Goal: Task Accomplishment & Management: Use online tool/utility

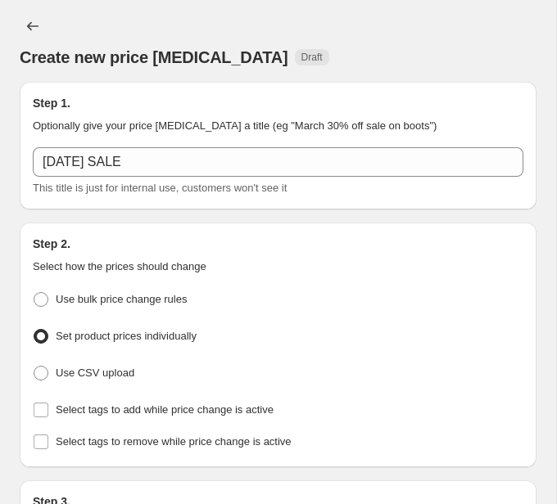
scroll to position [421, 0]
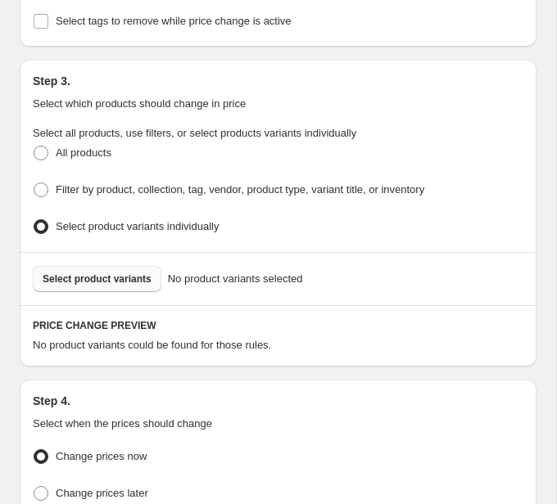
click at [119, 273] on span "Select product variants" at bounding box center [97, 279] width 109 height 13
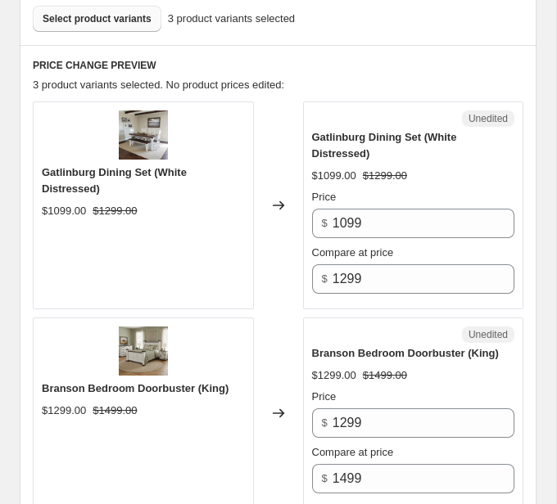
scroll to position [685, 0]
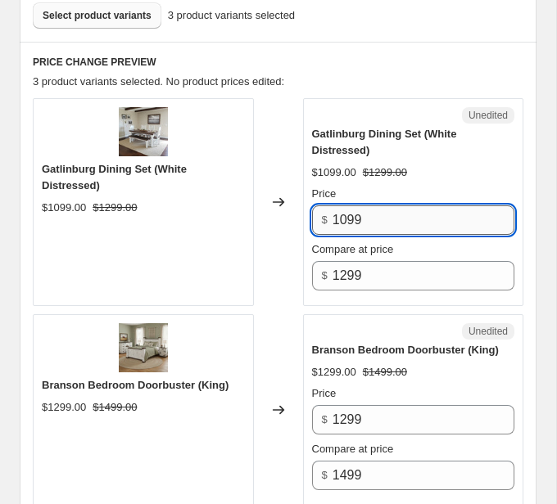
click at [382, 217] on input "1099" at bounding box center [423, 220] width 182 height 29
type input "999"
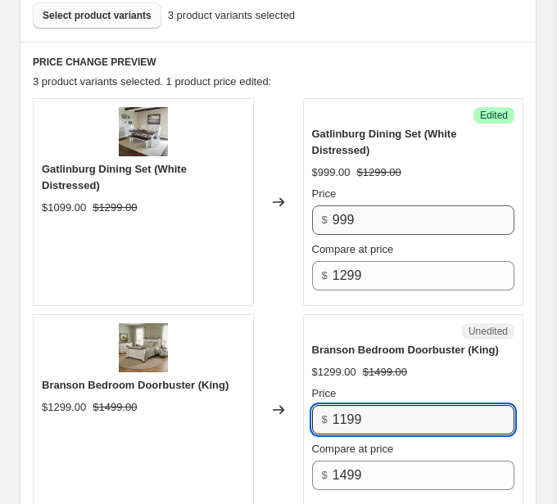
type input "1199"
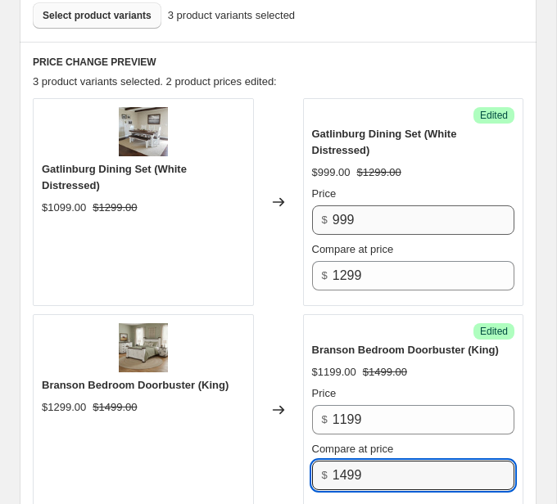
scroll to position [1062, 0]
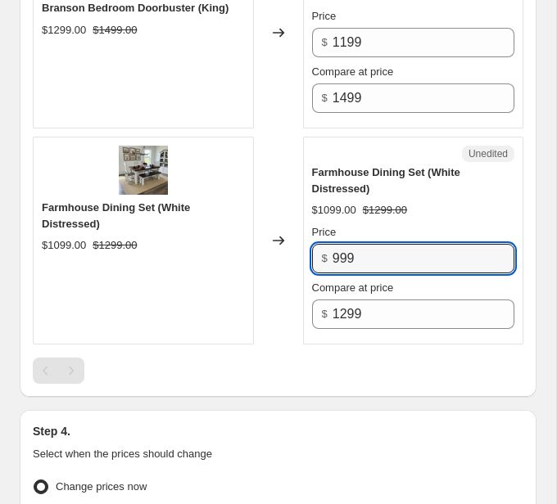
type input "999"
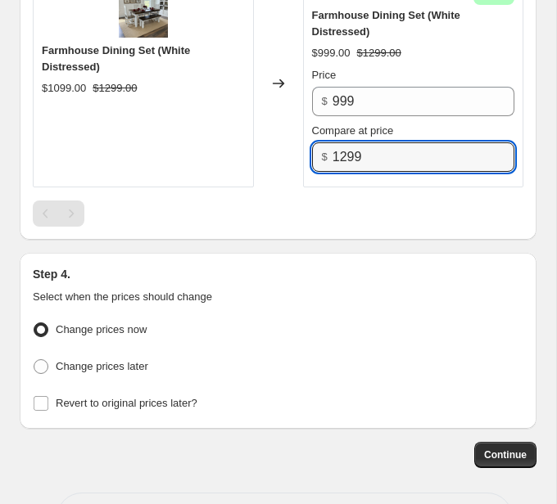
scroll to position [1220, 0]
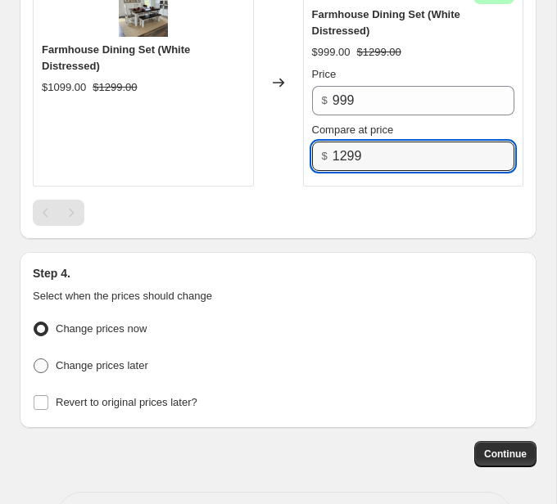
click at [42, 360] on span at bounding box center [41, 366] width 15 height 15
click at [34, 360] on input "Change prices later" at bounding box center [34, 359] width 1 height 1
radio input "true"
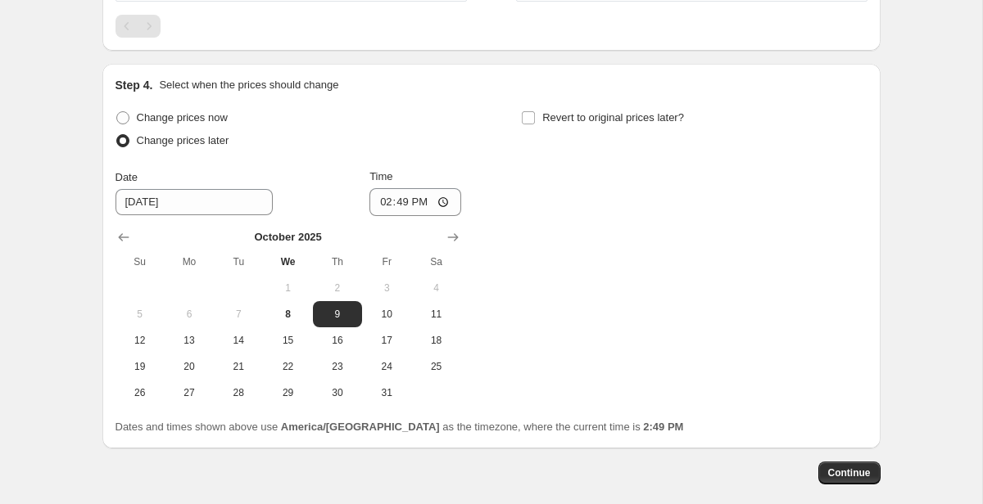
scroll to position [930, 0]
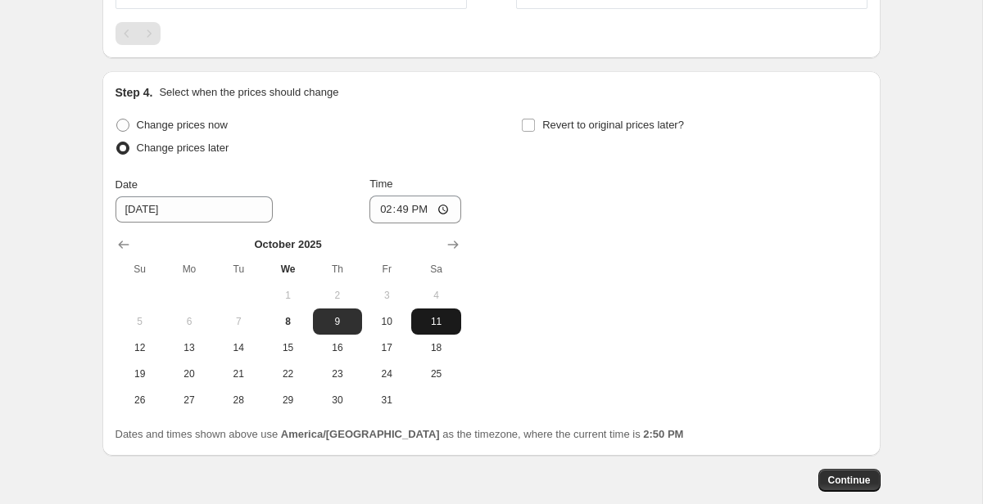
click at [434, 320] on span "11" at bounding box center [436, 321] width 36 height 13
type input "[DATE]"
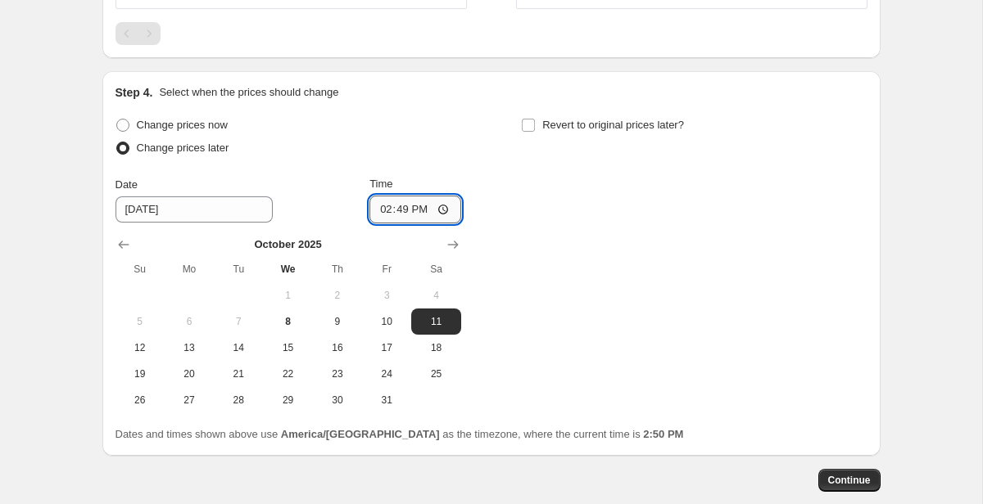
click at [436, 214] on input "14:49" at bounding box center [415, 210] width 92 height 28
type input "20:49"
click at [497, 182] on div "Change prices now Change prices later Date [DATE] Time 20:49 [DATE] Su Mo Tu We…" at bounding box center [491, 264] width 752 height 300
click at [531, 129] on input "Revert to original prices later?" at bounding box center [528, 125] width 13 height 13
checkbox input "true"
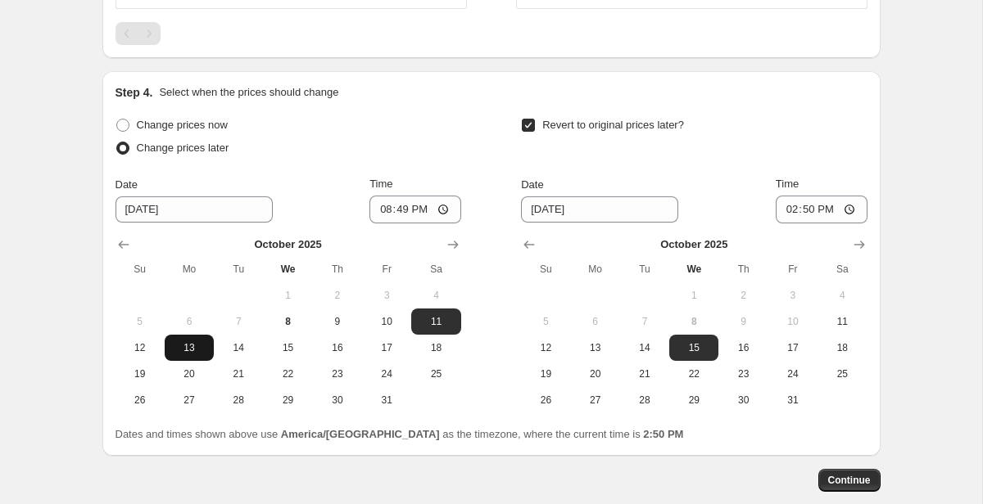
click at [182, 354] on button "13" at bounding box center [189, 348] width 49 height 26
click at [144, 355] on button "12" at bounding box center [139, 348] width 49 height 26
click at [441, 319] on span "11" at bounding box center [436, 321] width 36 height 13
type input "[DATE]"
click at [556, 358] on button "18" at bounding box center [841, 348] width 49 height 26
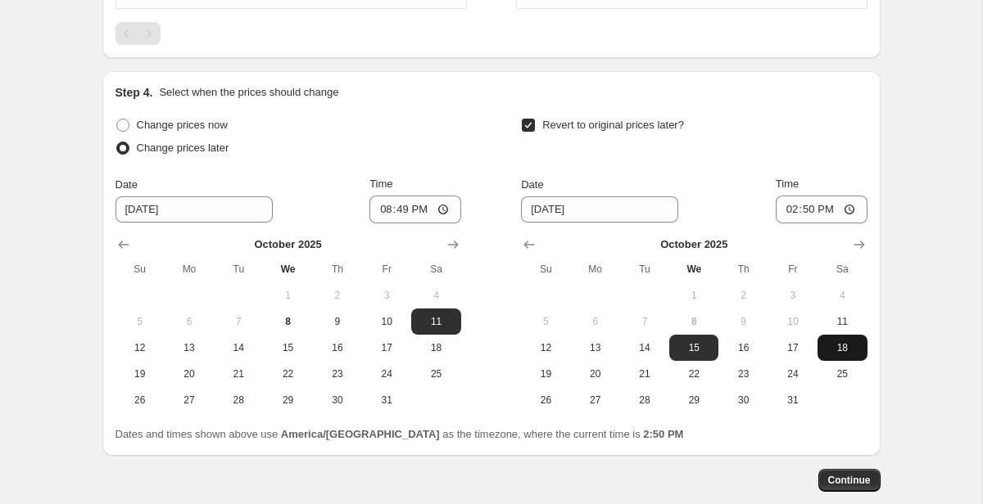
type input "[DATE]"
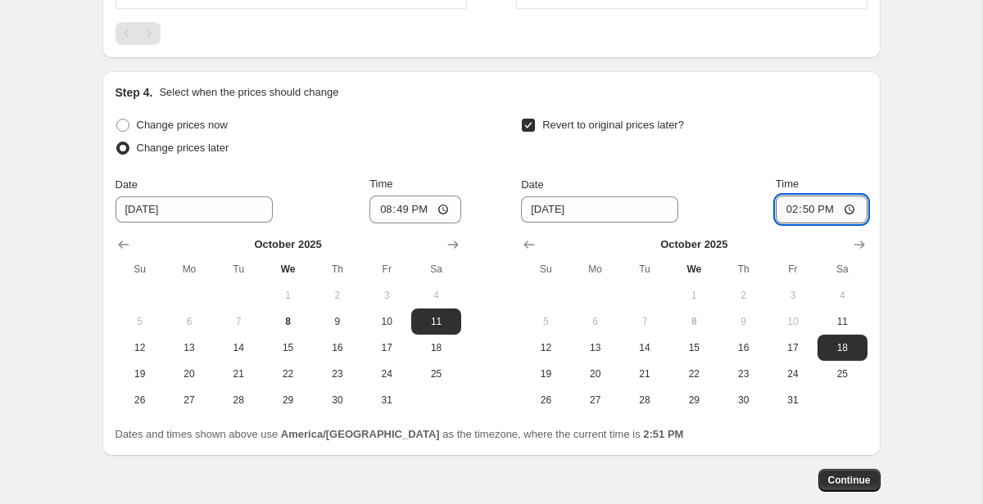
click at [556, 214] on input "14:50" at bounding box center [822, 210] width 92 height 28
type input "20:30"
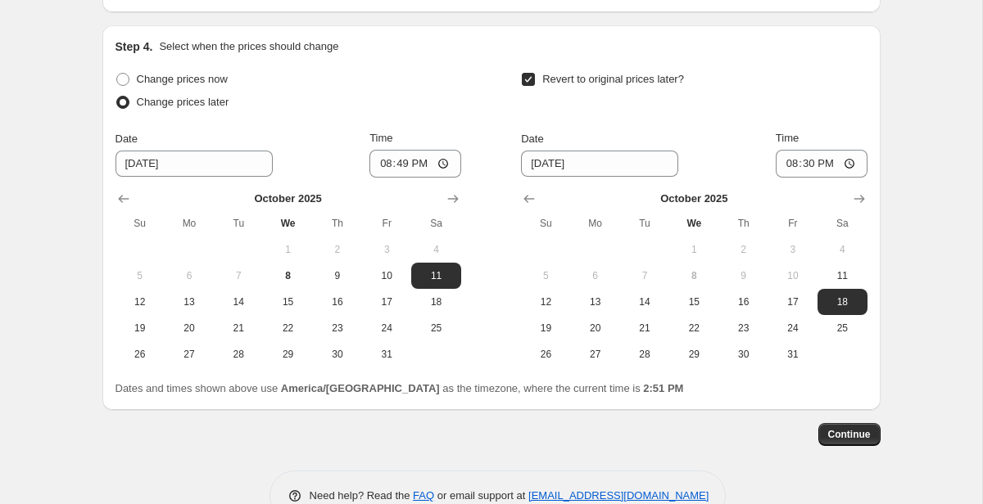
scroll to position [974, 0]
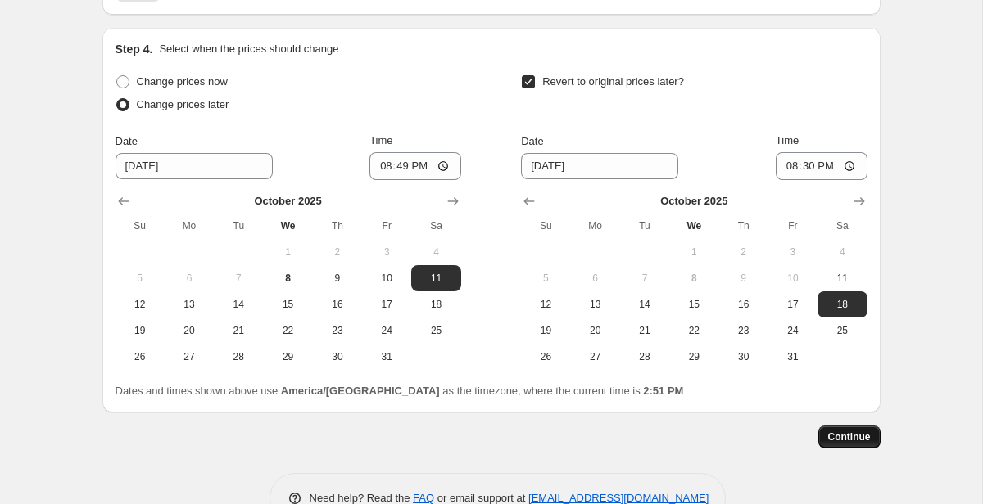
click at [556, 438] on span "Continue" at bounding box center [849, 437] width 43 height 13
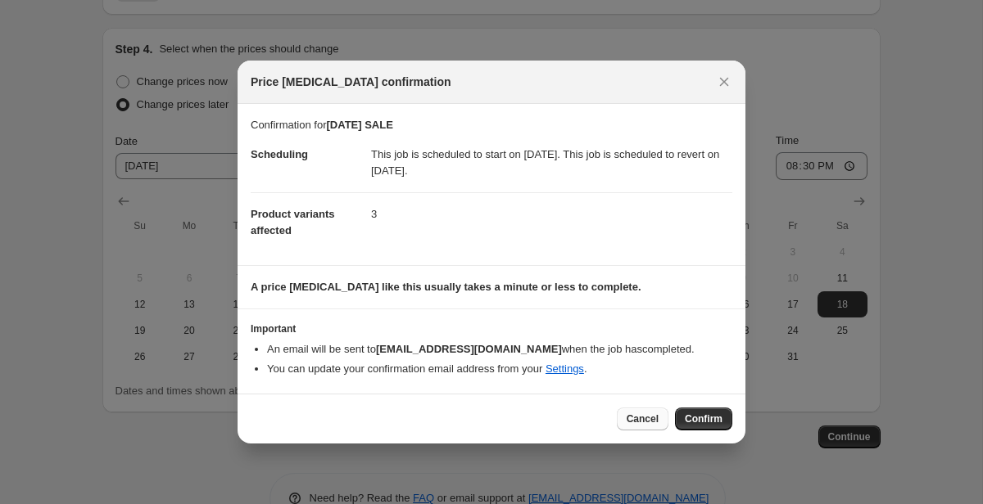
click at [556, 416] on span "Cancel" at bounding box center [642, 419] width 32 height 13
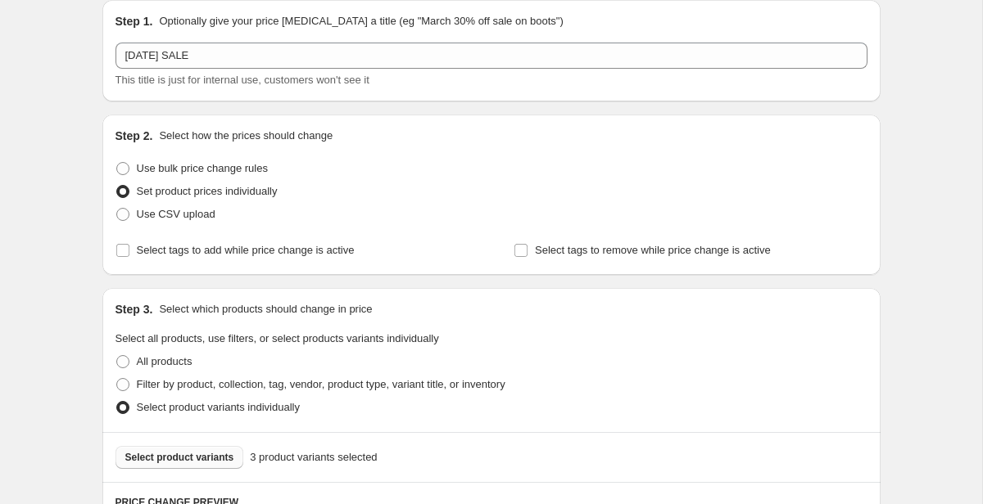
scroll to position [0, 0]
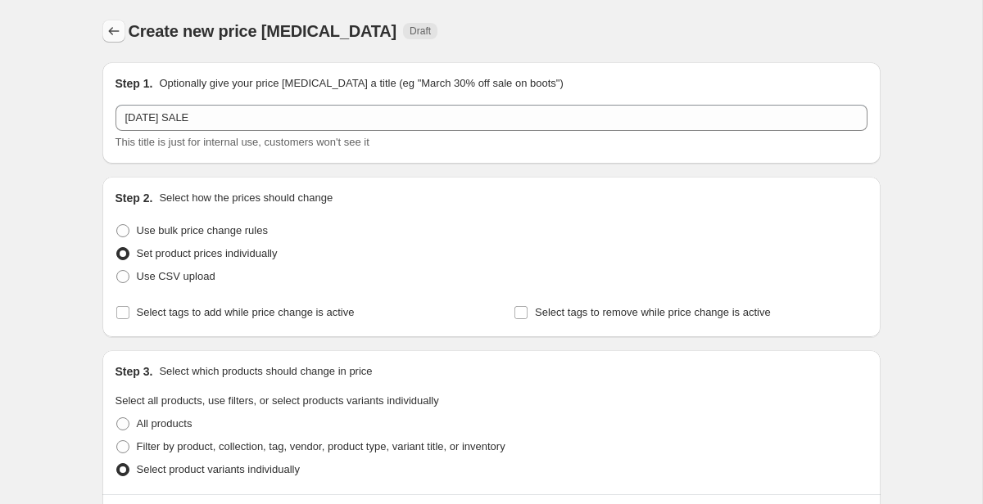
click at [115, 25] on icon "Price change jobs" at bounding box center [114, 31] width 16 height 16
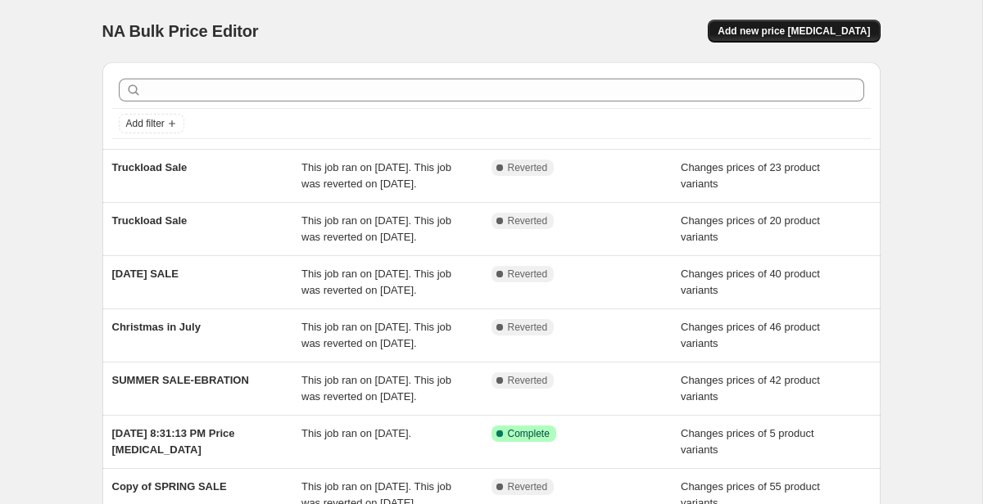
click at [835, 37] on span "Add new price [MEDICAL_DATA]" at bounding box center [793, 31] width 152 height 13
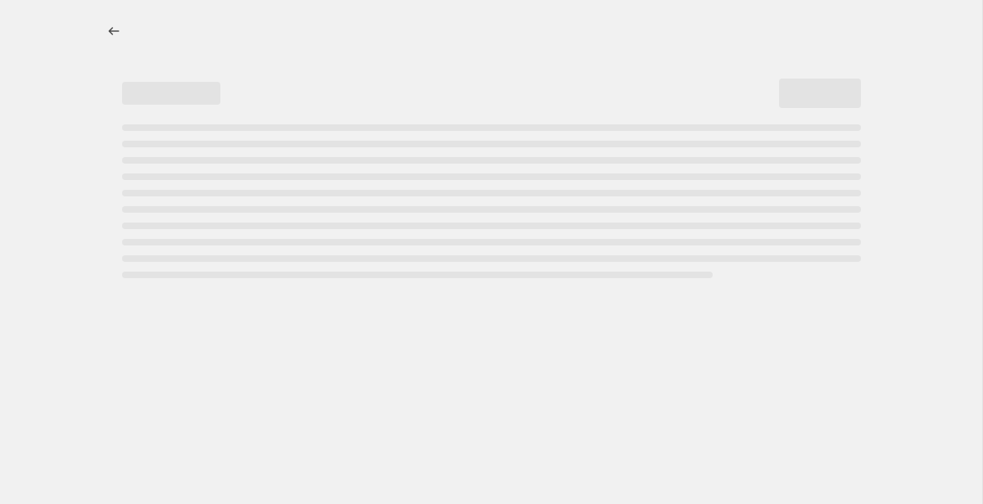
select select "percentage"
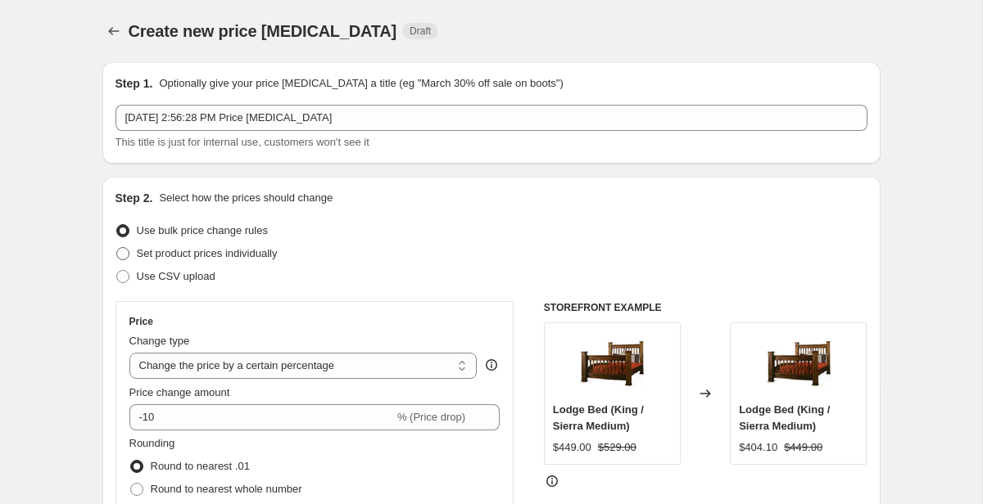
click at [214, 254] on span "Set product prices individually" at bounding box center [207, 253] width 141 height 12
click at [117, 248] on input "Set product prices individually" at bounding box center [116, 247] width 1 height 1
radio input "true"
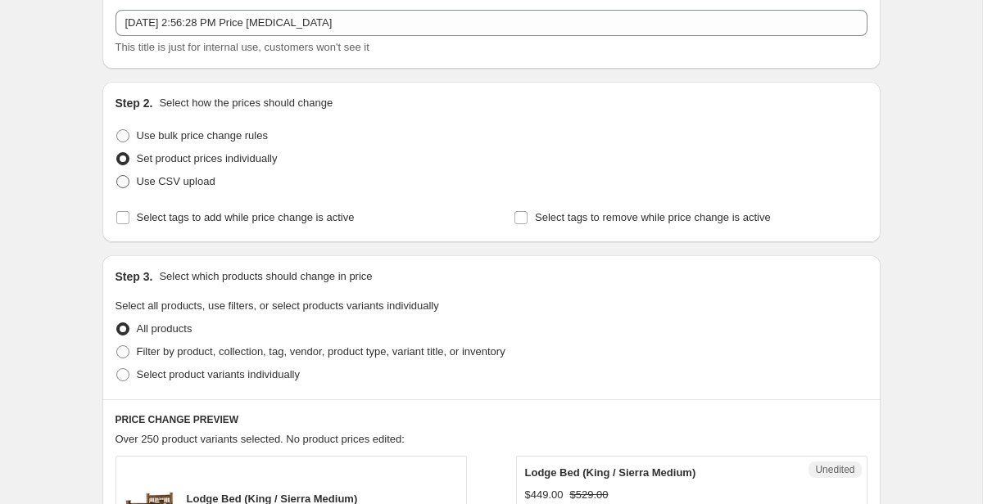
scroll to position [99, 0]
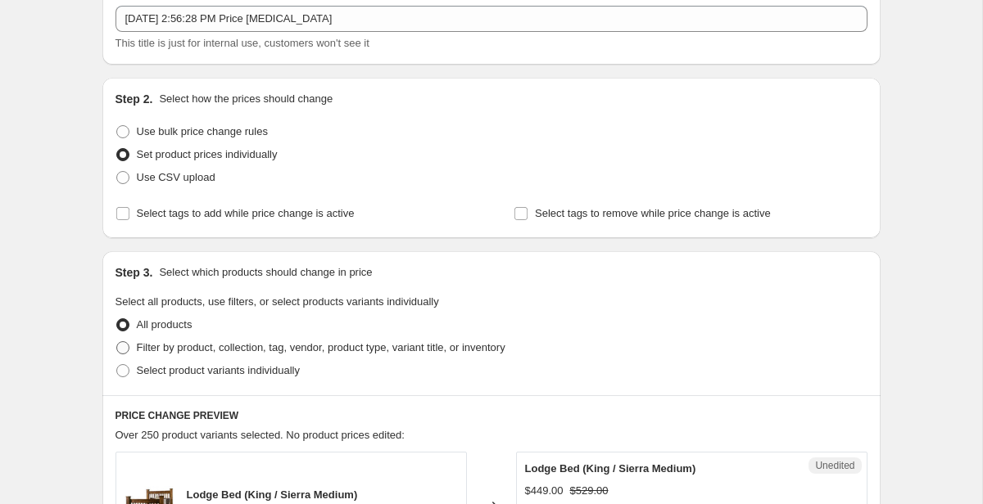
click at [244, 352] on span "Filter by product, collection, tag, vendor, product type, variant title, or inv…" at bounding box center [321, 347] width 369 height 12
click at [117, 342] on input "Filter by product, collection, tag, vendor, product type, variant title, or inv…" at bounding box center [116, 341] width 1 height 1
radio input "true"
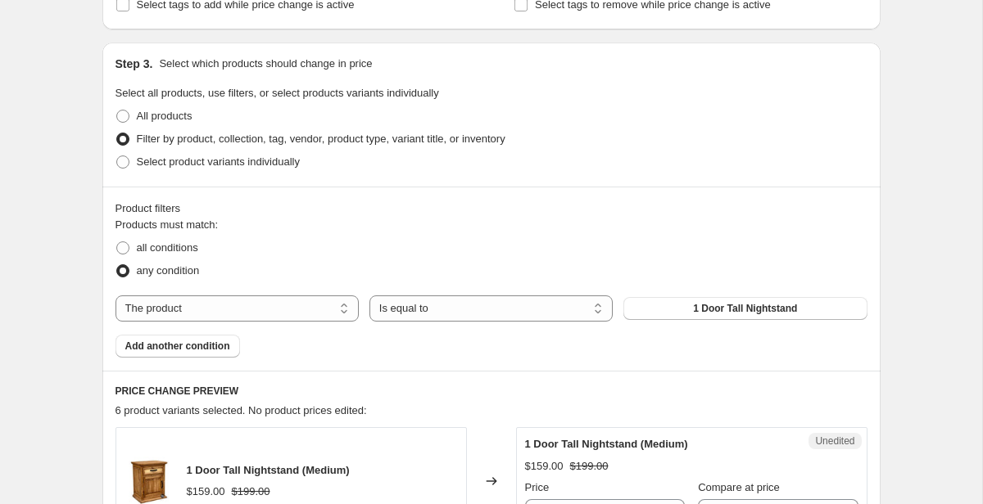
scroll to position [309, 0]
click at [341, 309] on select "The product The product's collection The product's tag The product's vendor The…" at bounding box center [236, 308] width 243 height 26
click at [735, 308] on span "1 Door Tall Nightstand" at bounding box center [745, 307] width 104 height 13
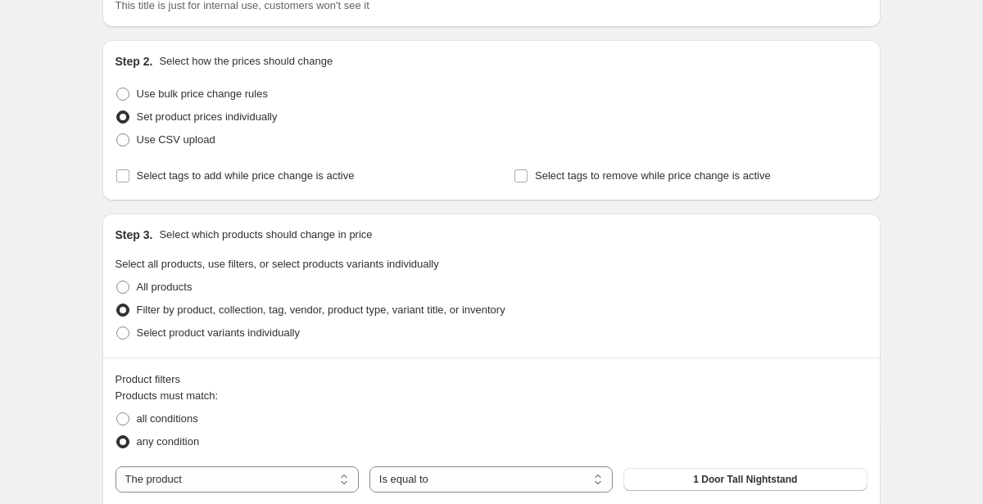
scroll to position [246, 0]
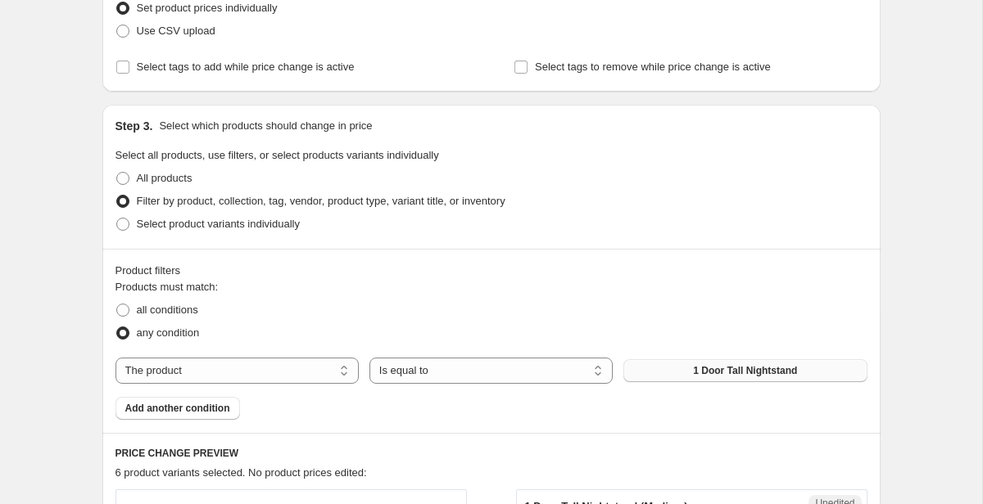
click at [749, 372] on span "1 Door Tall Nightstand" at bounding box center [745, 370] width 104 height 13
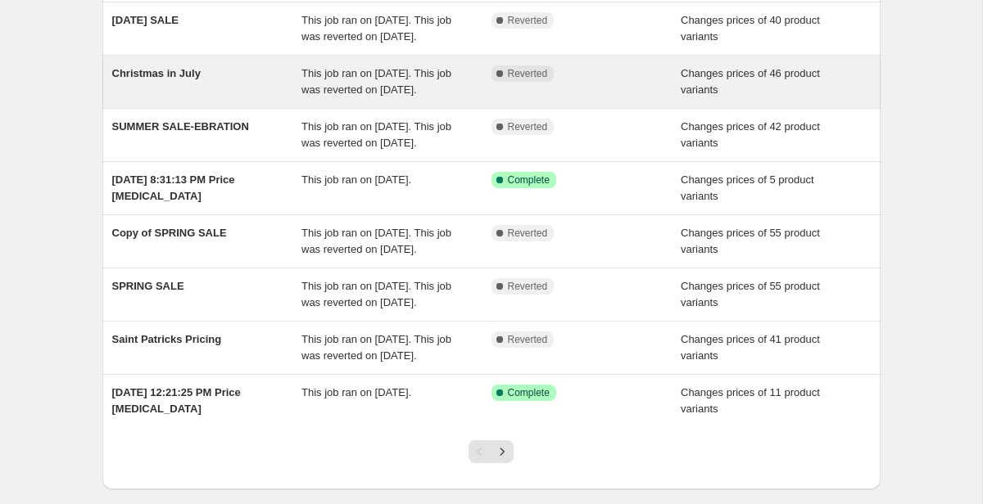
scroll to position [251, 0]
